Goal: Check status: Check status

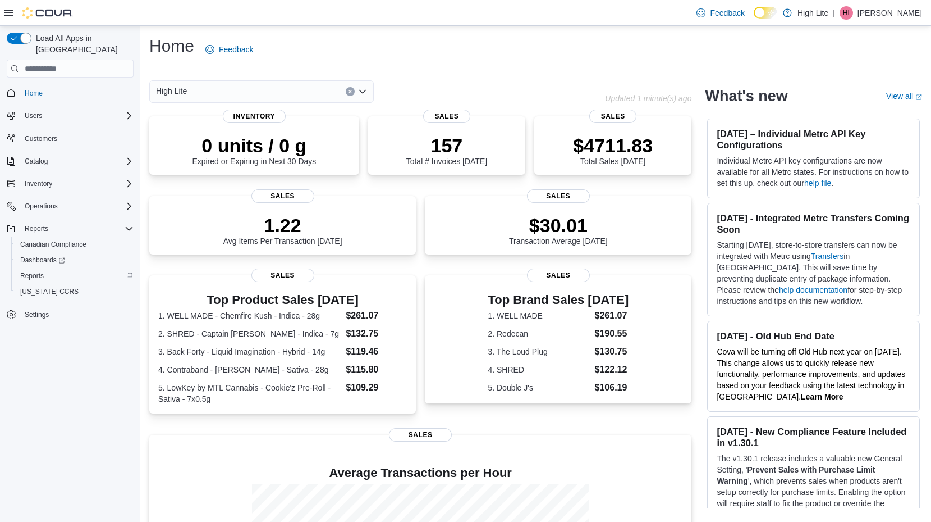
click at [40, 271] on span "Reports" at bounding box center [32, 275] width 24 height 9
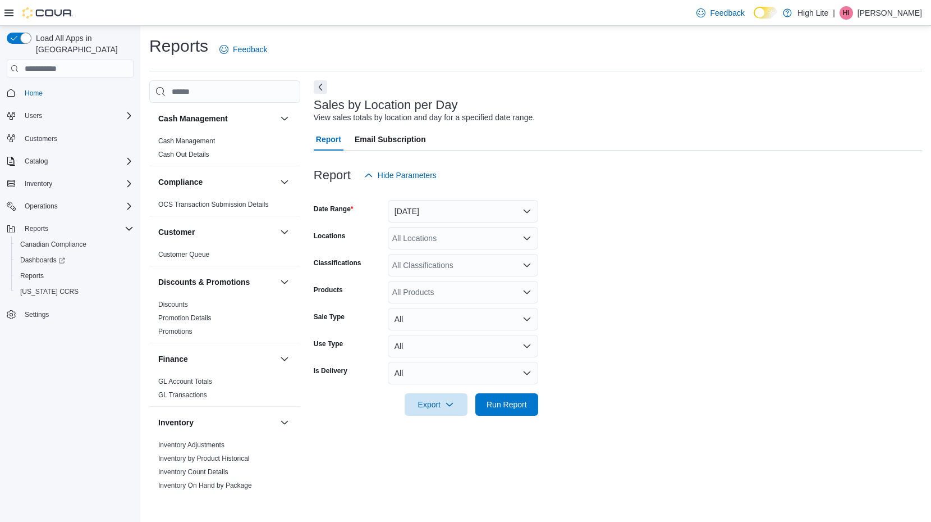
click at [467, 212] on button "Yesterday" at bounding box center [463, 211] width 150 height 22
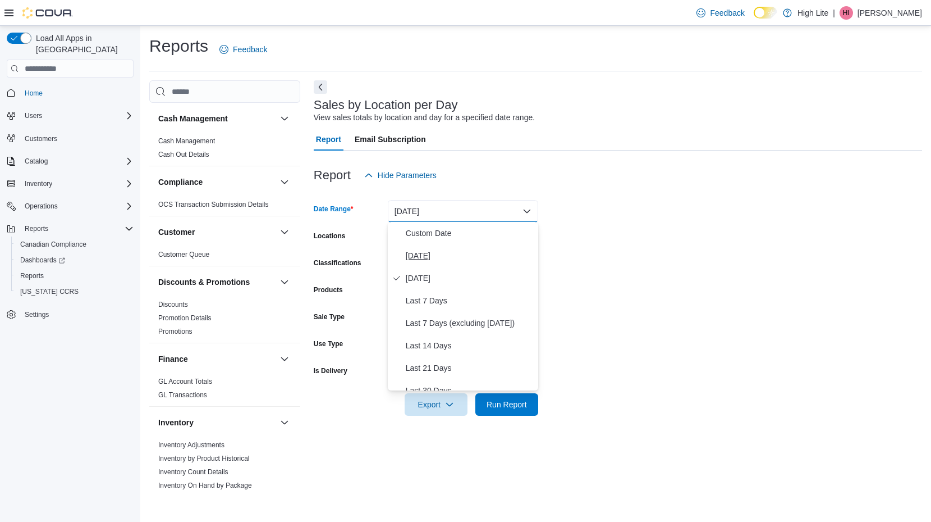
click at [454, 252] on span "Today" at bounding box center [470, 255] width 128 height 13
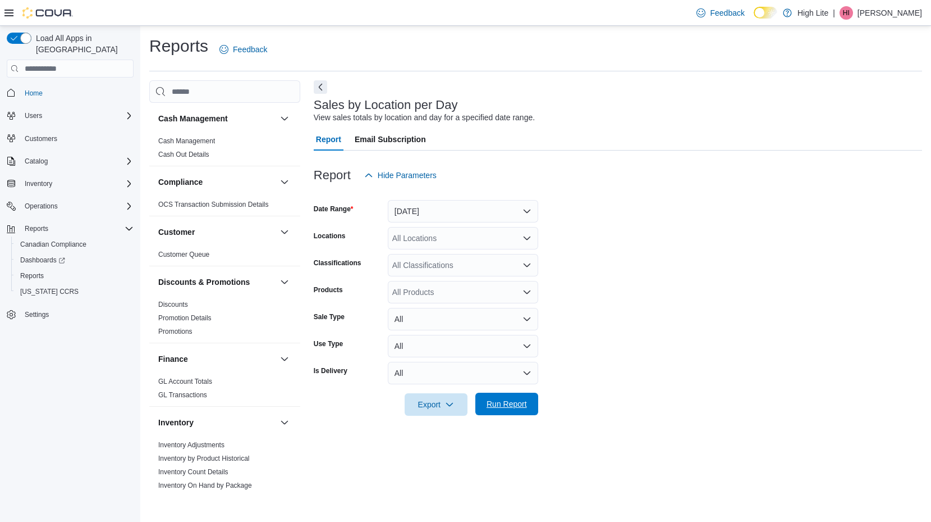
click at [520, 405] on span "Run Report" at bounding box center [507, 403] width 40 height 11
